Goal: Task Accomplishment & Management: Manage account settings

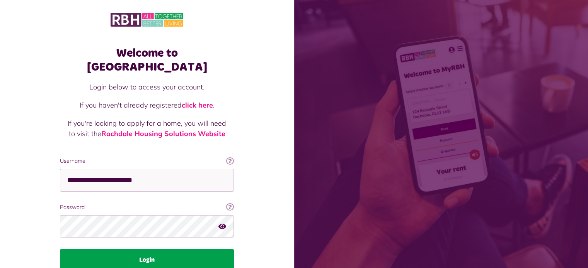
click at [136, 250] on button "Login" at bounding box center [147, 261] width 174 height 22
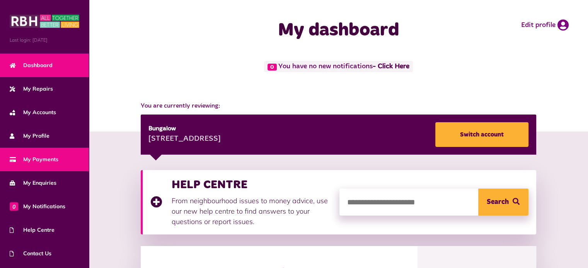
click at [47, 160] on span "My Payments" at bounding box center [34, 160] width 49 height 8
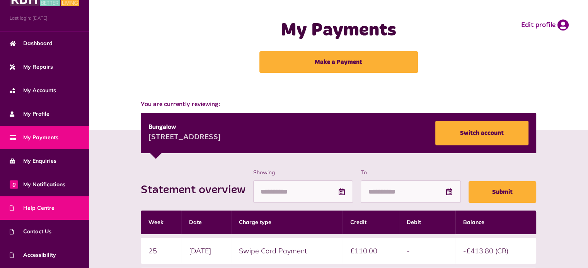
scroll to position [44, 0]
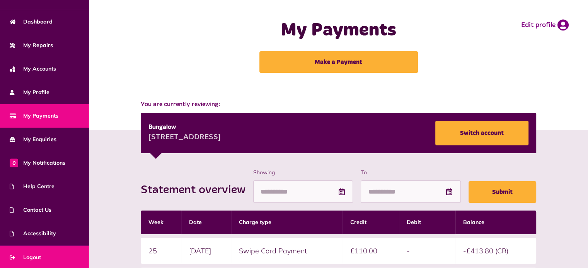
click at [38, 255] on span "Logout" at bounding box center [25, 258] width 31 height 8
